Goal: Information Seeking & Learning: Understand process/instructions

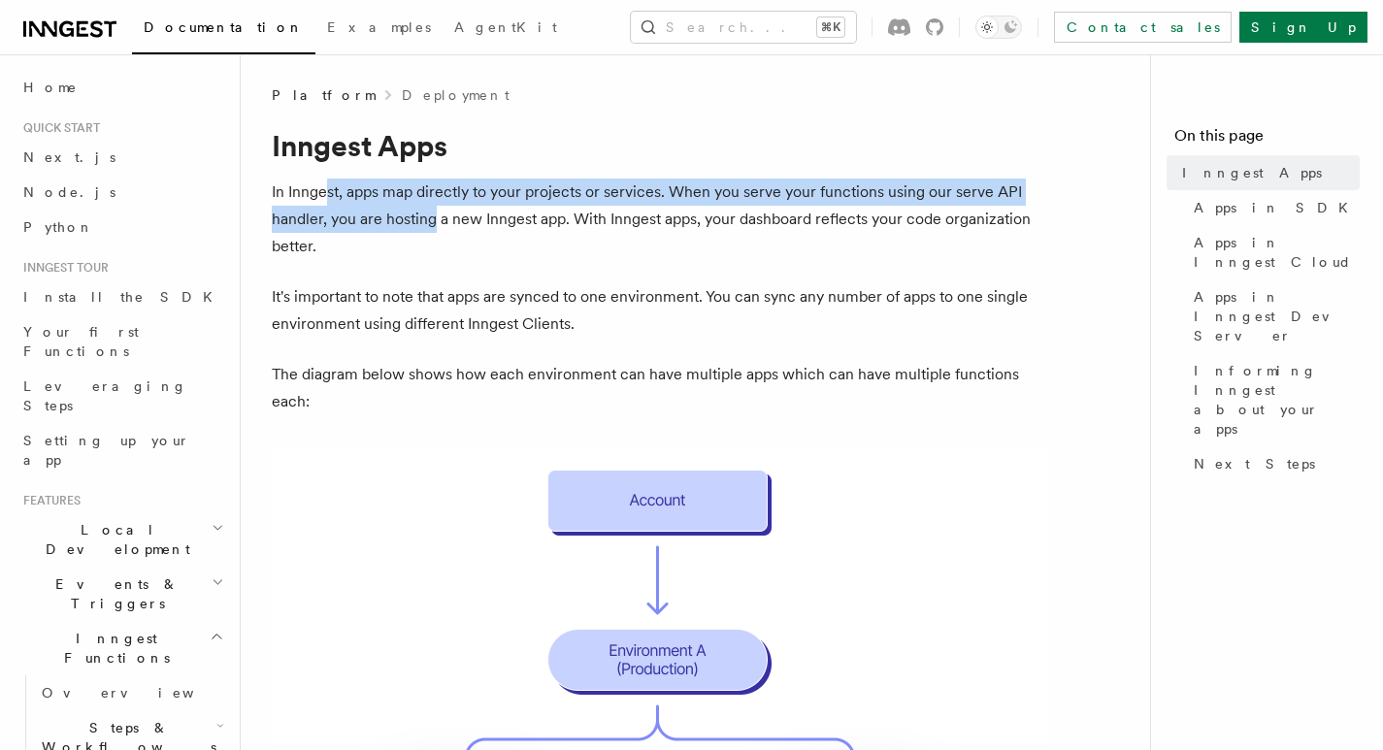
drag, startPoint x: 326, startPoint y: 191, endPoint x: 432, endPoint y: 213, distance: 107.9
click at [432, 213] on p "In Inngest, apps map directly to your projects or services. When you serve your…" at bounding box center [660, 220] width 776 height 82
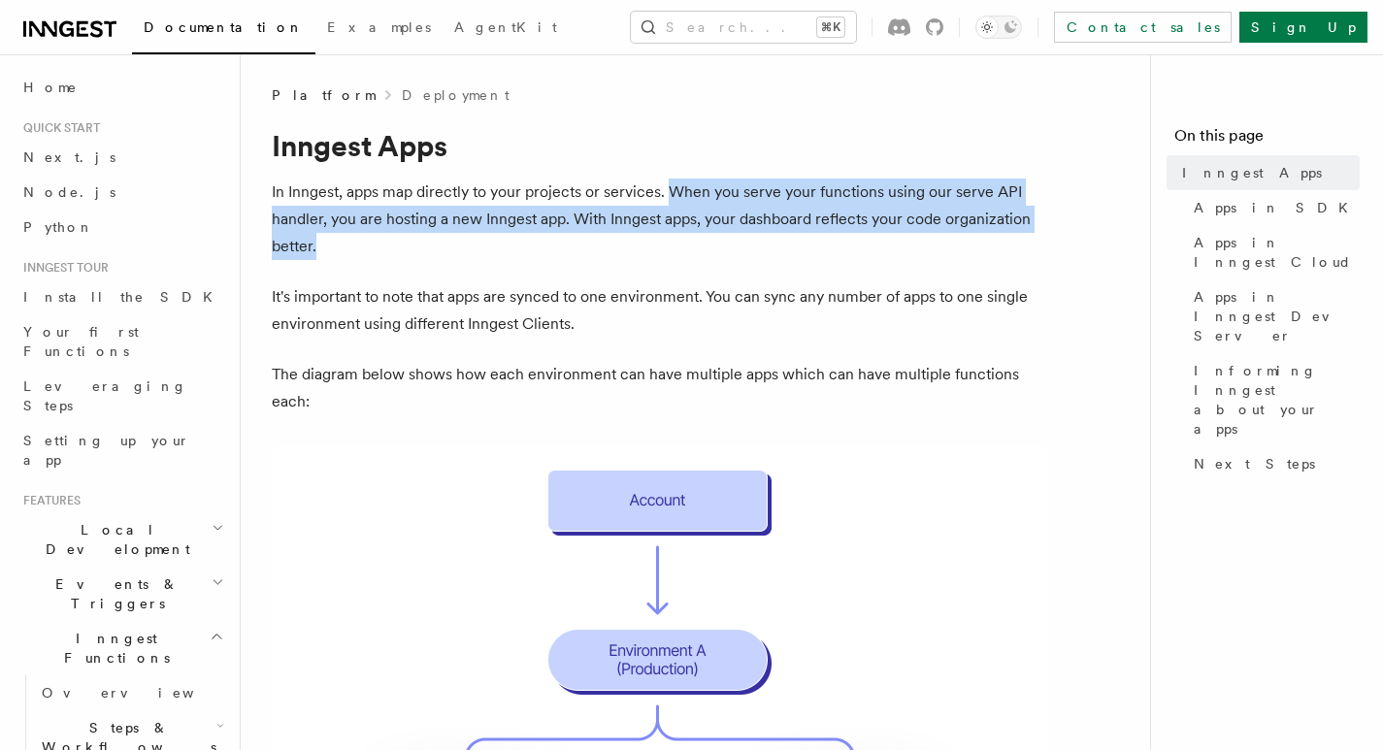
drag, startPoint x: 671, startPoint y: 187, endPoint x: 699, endPoint y: 258, distance: 76.2
click at [699, 258] on p "In Inngest, apps map directly to your projects or services. When you serve your…" at bounding box center [660, 220] width 776 height 82
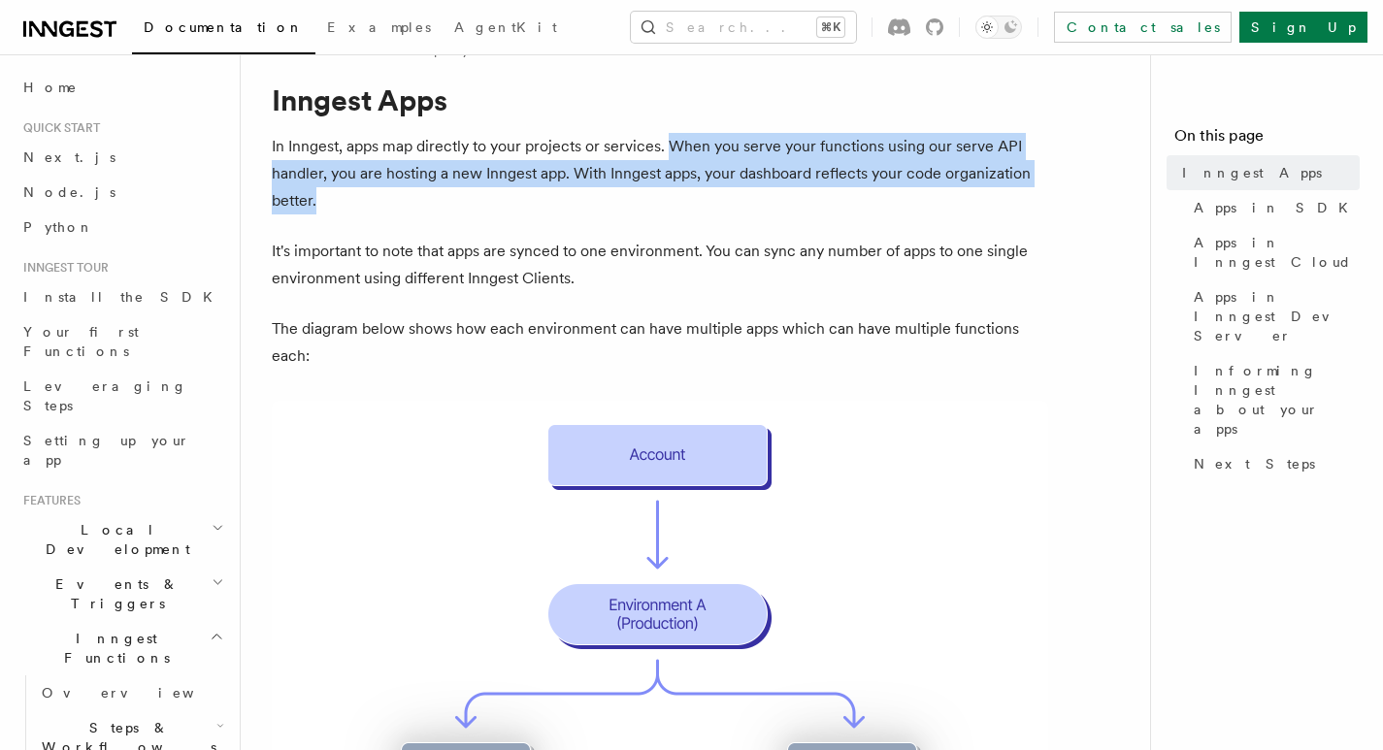
scroll to position [40, 0]
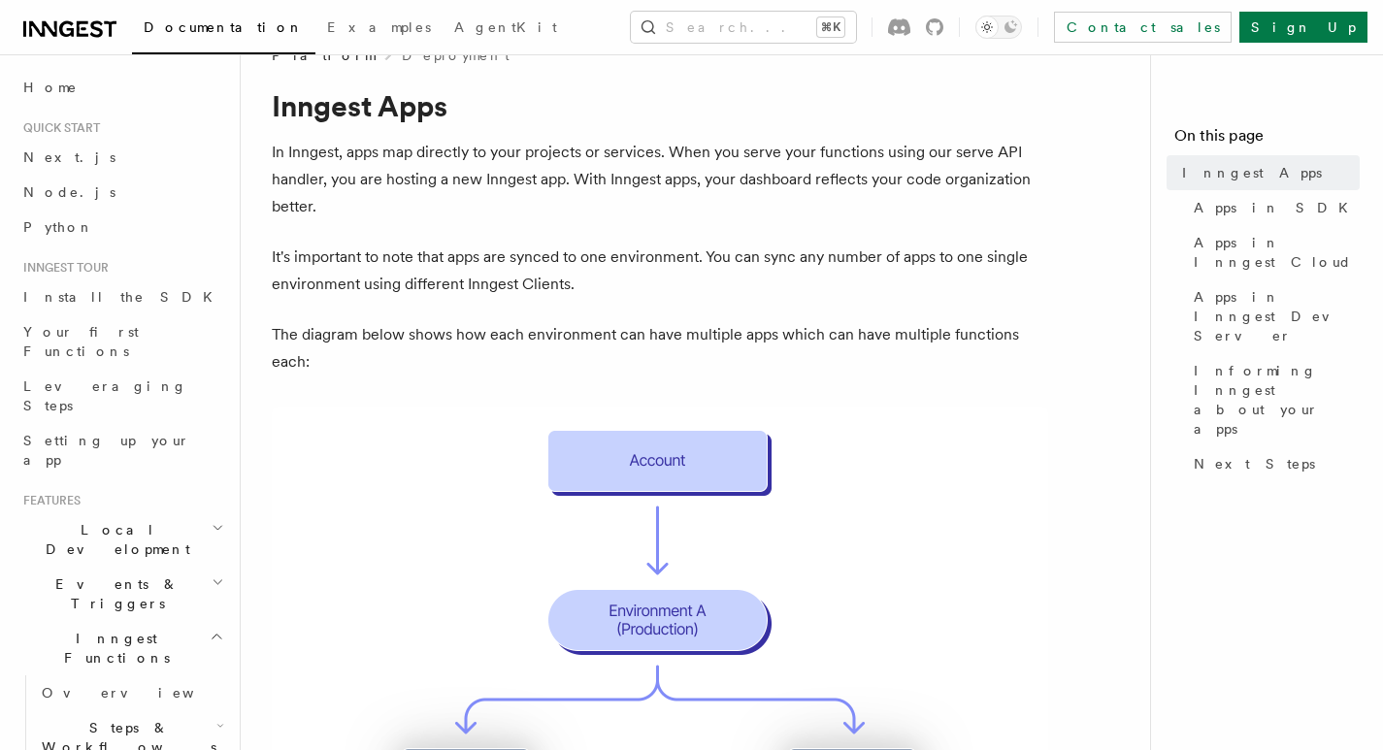
click at [699, 258] on p "It's important to note that apps are synced to one environment. You can sync an…" at bounding box center [660, 271] width 776 height 54
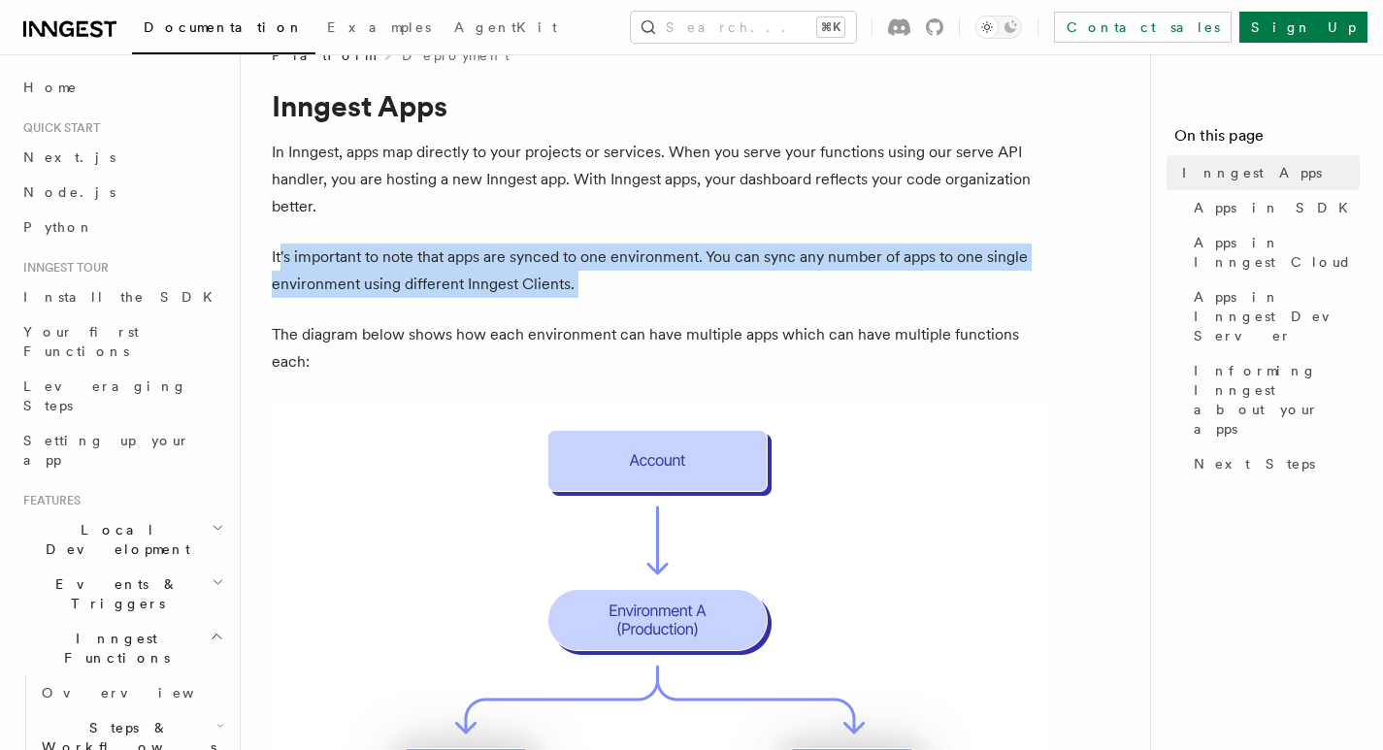
drag, startPoint x: 279, startPoint y: 256, endPoint x: 428, endPoint y: 313, distance: 159.1
